Goal: Information Seeking & Learning: Learn about a topic

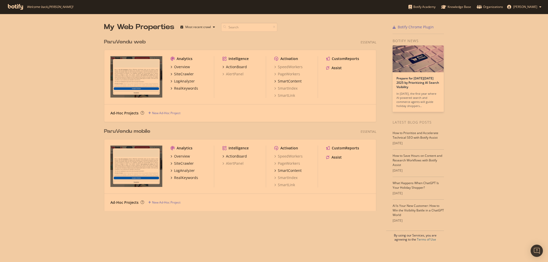
scroll to position [262, 548]
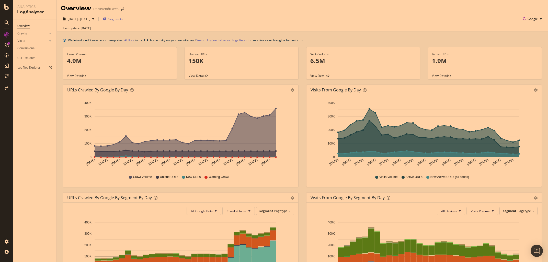
click at [123, 18] on span "Segments" at bounding box center [115, 19] width 14 height 4
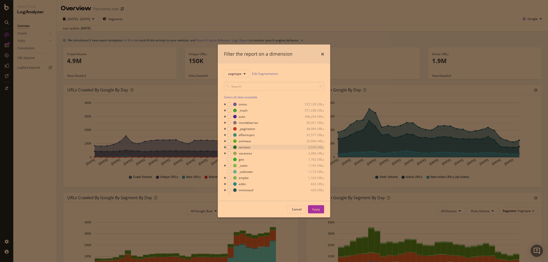
click at [225, 147] on icon "modal" at bounding box center [225, 147] width 2 height 3
click at [228, 148] on div "modal" at bounding box center [229, 147] width 4 height 4
click at [314, 208] on div "Apply" at bounding box center [316, 209] width 8 height 4
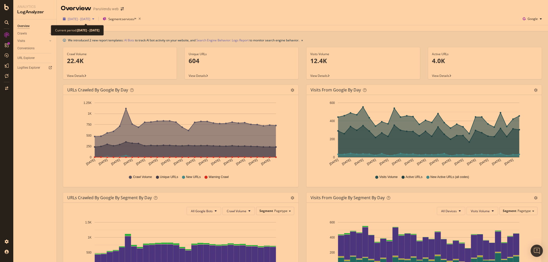
click at [94, 19] on icon "button" at bounding box center [93, 18] width 2 height 3
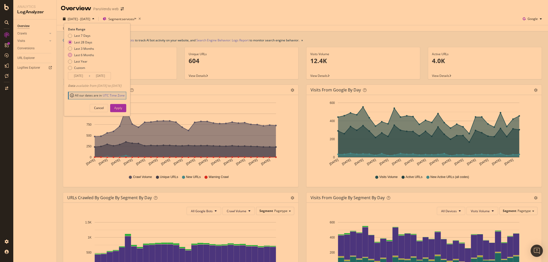
click at [74, 55] on div "Last 6 Months" at bounding box center [81, 55] width 26 height 4
type input "2025/03/30"
click at [122, 106] on button "Apply" at bounding box center [118, 108] width 16 height 8
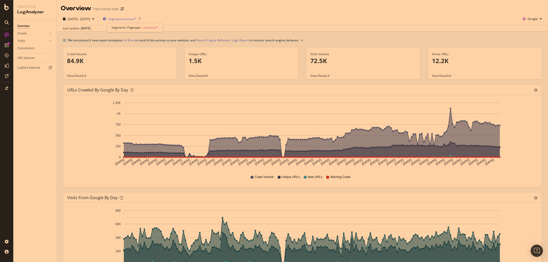
click at [134, 20] on span "Segment: services/*" at bounding box center [122, 19] width 28 height 4
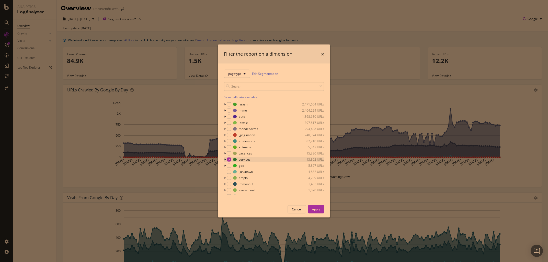
click at [225, 160] on icon "modal" at bounding box center [225, 159] width 2 height 3
click at [234, 143] on div "modal" at bounding box center [232, 143] width 4 height 4
click at [235, 151] on div "home 4 URLs" at bounding box center [274, 149] width 100 height 5
drag, startPoint x: 233, startPoint y: 156, endPoint x: 233, endPoint y: 159, distance: 2.8
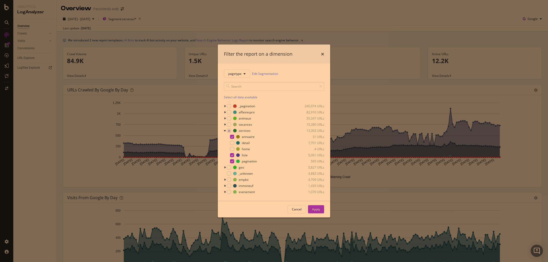
click at [233, 156] on icon "modal" at bounding box center [232, 155] width 2 height 3
click at [233, 161] on icon "modal" at bounding box center [232, 161] width 2 height 3
click at [318, 213] on div "Apply" at bounding box center [316, 210] width 8 height 8
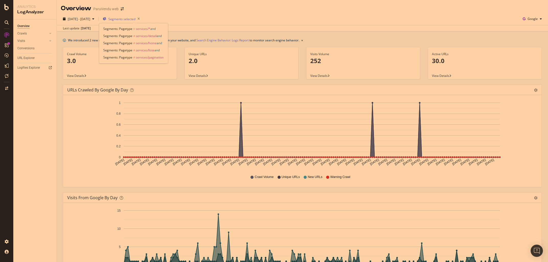
click at [133, 20] on span "Segments selected" at bounding box center [121, 19] width 27 height 4
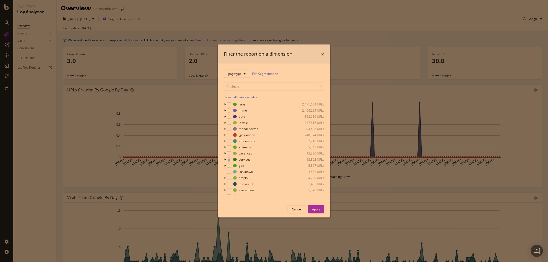
scroll to position [29, 0]
click at [226, 131] on div "modal" at bounding box center [225, 130] width 3 height 5
drag, startPoint x: 233, startPoint y: 144, endPoint x: 232, endPoint y: 137, distance: 7.2
click at [233, 143] on div "modal" at bounding box center [232, 143] width 4 height 4
click at [233, 135] on div "modal" at bounding box center [232, 137] width 4 height 4
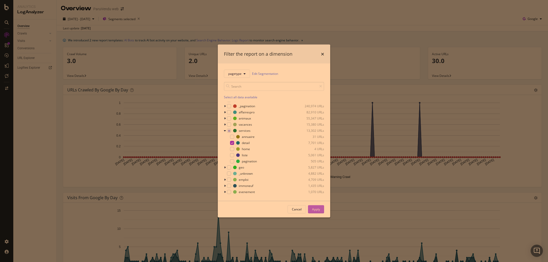
click at [319, 208] on div "Apply" at bounding box center [316, 209] width 8 height 4
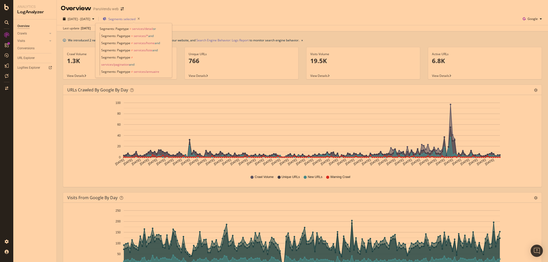
click at [136, 18] on span "Segments selected" at bounding box center [121, 19] width 27 height 4
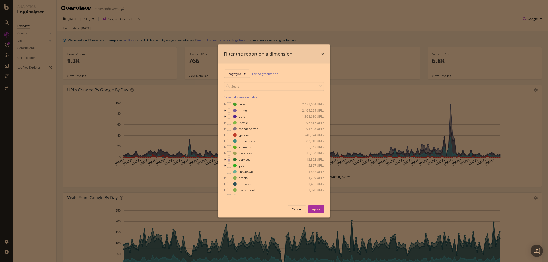
scroll to position [29, 0]
click at [225, 132] on icon "modal" at bounding box center [225, 130] width 2 height 3
click at [232, 144] on icon "modal" at bounding box center [232, 143] width 2 height 3
click at [229, 149] on div "modal" at bounding box center [228, 149] width 3 height 5
drag, startPoint x: 314, startPoint y: 209, endPoint x: 313, endPoint y: 206, distance: 3.1
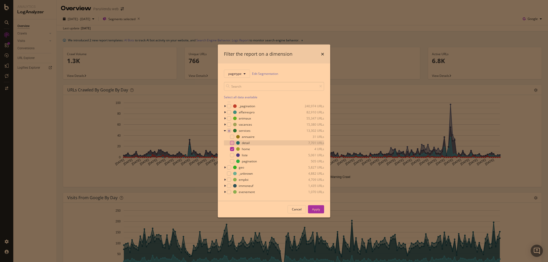
click at [314, 209] on div "Apply" at bounding box center [316, 209] width 8 height 4
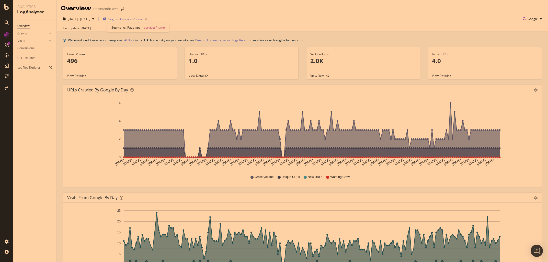
click at [135, 20] on span "Segment: services/home" at bounding box center [125, 19] width 35 height 4
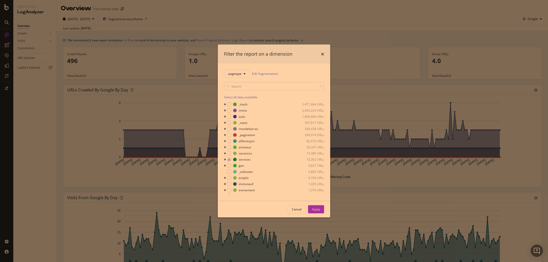
scroll to position [29, 0]
click at [223, 130] on div "pagetype Edit Segmentation Select all data available _trash 2,471,664 URLs immo…" at bounding box center [274, 132] width 113 height 138
click at [226, 132] on div "modal" at bounding box center [225, 130] width 3 height 5
click at [232, 162] on div "modal" at bounding box center [232, 161] width 4 height 4
click at [232, 148] on icon "modal" at bounding box center [232, 149] width 2 height 3
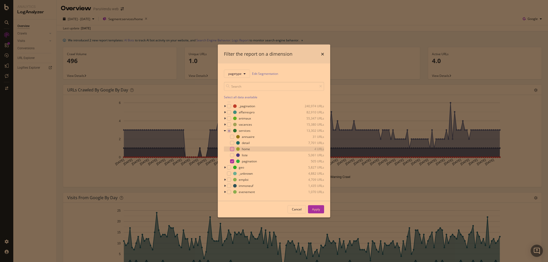
drag, startPoint x: 318, startPoint y: 210, endPoint x: 295, endPoint y: 184, distance: 34.5
click at [317, 210] on div "Apply" at bounding box center [316, 209] width 8 height 4
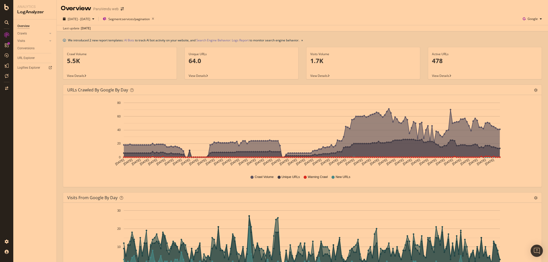
click at [144, 13] on div "Overview ParuVendu web" at bounding box center [303, 6] width 492 height 13
click at [145, 17] on span "Segment: services/pagination" at bounding box center [128, 19] width 41 height 4
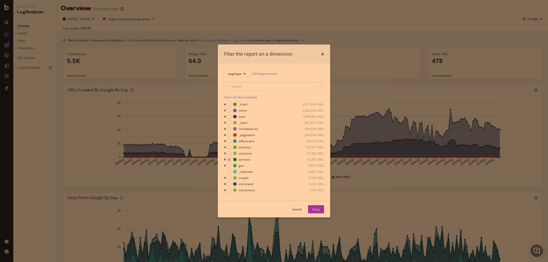
scroll to position [29, 0]
click at [225, 131] on icon "modal" at bounding box center [225, 130] width 2 height 3
click at [233, 155] on div "modal" at bounding box center [232, 155] width 4 height 4
click at [233, 162] on icon "modal" at bounding box center [232, 161] width 2 height 3
drag, startPoint x: 316, startPoint y: 209, endPoint x: 425, endPoint y: 62, distance: 183.3
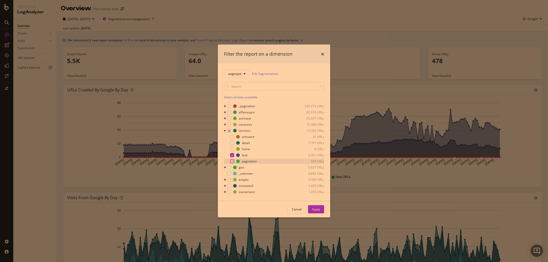
click at [316, 208] on div "Apply" at bounding box center [316, 209] width 8 height 4
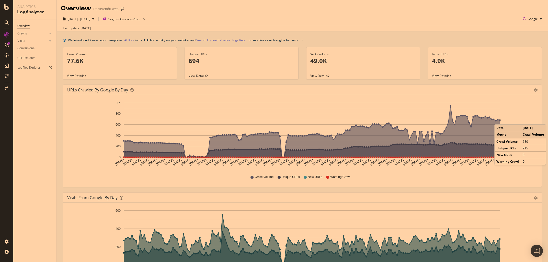
click at [500, 120] on circle "A chart." at bounding box center [500, 120] width 2 height 2
